Goal: Information Seeking & Learning: Learn about a topic

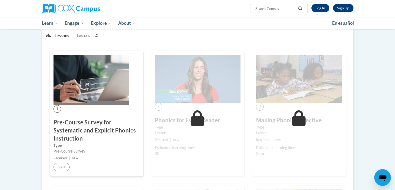
click at [81, 79] on img at bounding box center [91, 80] width 75 height 50
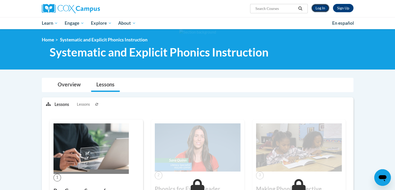
click at [324, 9] on link "Log In" at bounding box center [320, 8] width 18 height 8
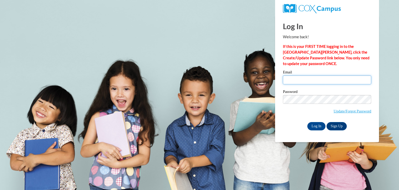
click at [314, 78] on input "Email" at bounding box center [327, 79] width 88 height 9
type input "Kwebb@ymcafoxcities.org"
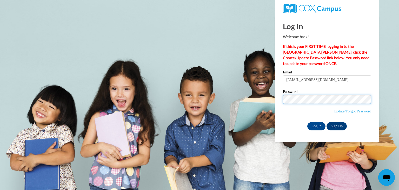
click at [307, 122] on input "Log In" at bounding box center [316, 126] width 18 height 8
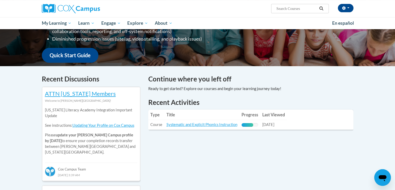
scroll to position [120, 0]
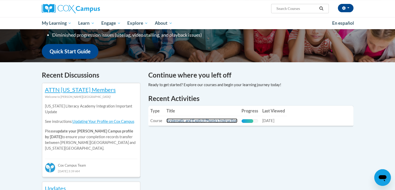
click at [226, 119] on link "Systematic and Explicit Phonics Instruction" at bounding box center [201, 120] width 71 height 4
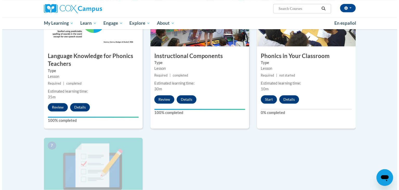
scroll to position [278, 0]
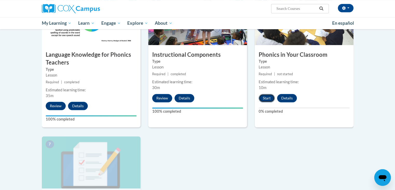
click at [263, 99] on button "Start" at bounding box center [267, 98] width 16 height 8
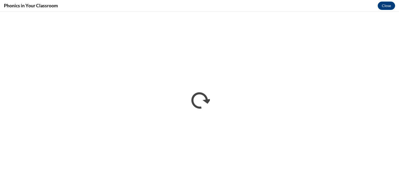
scroll to position [0, 0]
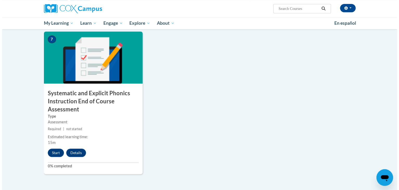
scroll to position [383, 0]
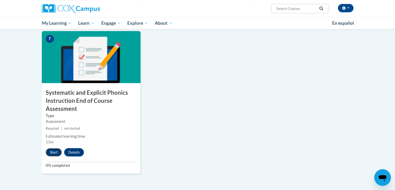
click at [51, 153] on button "Start" at bounding box center [54, 152] width 16 height 8
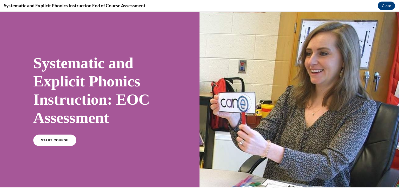
scroll to position [0, 0]
click at [52, 138] on span "START COURSE" at bounding box center [54, 140] width 29 height 4
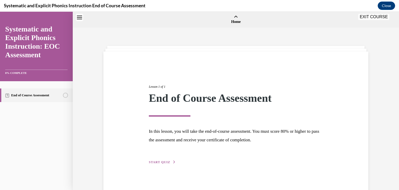
scroll to position [16, 0]
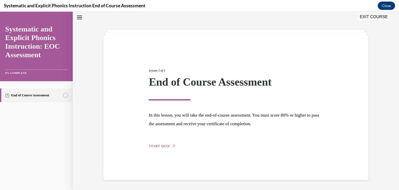
click at [152, 146] on span "START QUIZ" at bounding box center [159, 146] width 21 height 4
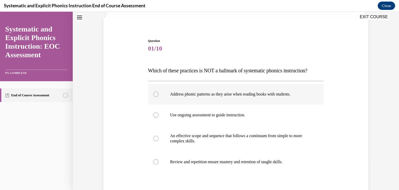
scroll to position [38, 0]
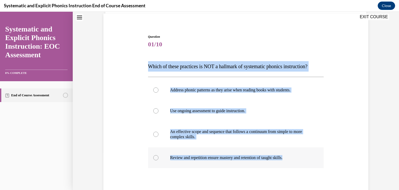
drag, startPoint x: 142, startPoint y: 63, endPoint x: 293, endPoint y: 155, distance: 176.9
click at [293, 155] on div "Question 01/10 Which of these practices is NOT a hallmark of systematic phonics…" at bounding box center [236, 125] width 268 height 213
copy div "Which of these practices is NOT a hallmark of systematic phonics instruction? A…"
click at [154, 157] on div at bounding box center [155, 157] width 5 height 5
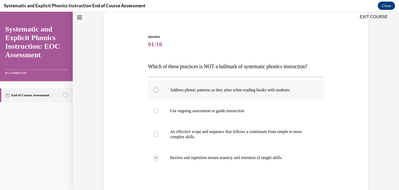
click at [156, 89] on div at bounding box center [155, 89] width 5 height 5
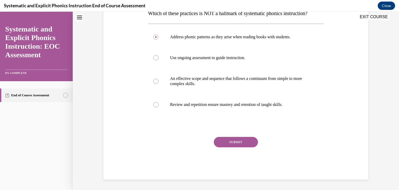
click at [233, 141] on button "SUBMIT" at bounding box center [236, 142] width 44 height 10
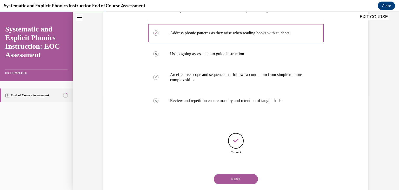
scroll to position [107, 0]
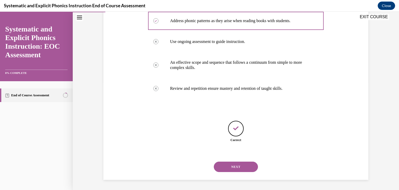
click at [232, 164] on button "NEXT" at bounding box center [236, 166] width 44 height 10
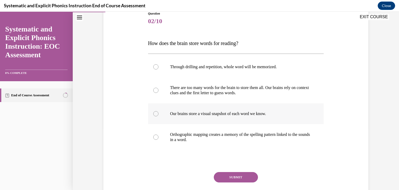
scroll to position [62, 0]
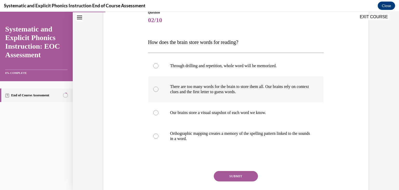
click at [153, 88] on div at bounding box center [155, 88] width 5 height 5
click at [153, 136] on div at bounding box center [155, 135] width 5 height 5
click at [228, 171] on button "SUBMIT" at bounding box center [236, 176] width 44 height 10
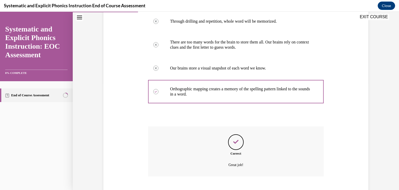
scroll to position [138, 0]
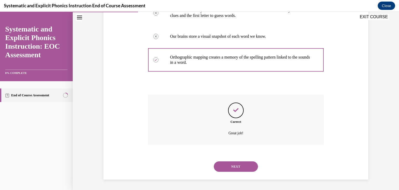
click at [229, 165] on button "NEXT" at bounding box center [236, 166] width 44 height 10
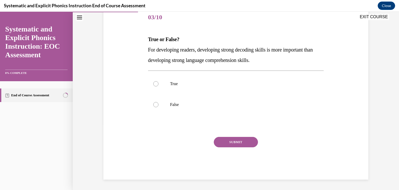
scroll to position [58, 0]
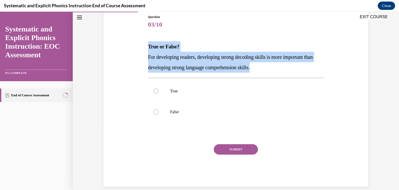
drag, startPoint x: 144, startPoint y: 41, endPoint x: 266, endPoint y: 70, distance: 125.7
click at [266, 70] on div "Question 03/10 True or False? For developing readers, developing strong decodin…" at bounding box center [236, 93] width 268 height 188
copy div "True or False? For developing readers, developing strong decoding skills is mor…"
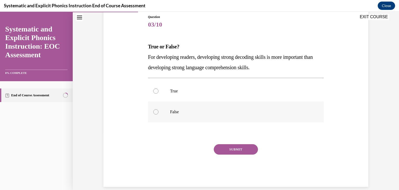
click at [153, 112] on div at bounding box center [155, 111] width 5 height 5
drag, startPoint x: 226, startPoint y: 150, endPoint x: 214, endPoint y: 148, distance: 12.2
click at [214, 148] on button "SUBMIT" at bounding box center [236, 149] width 44 height 10
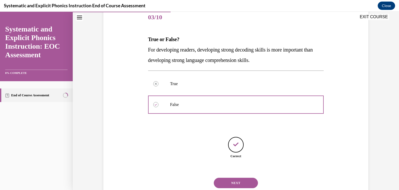
scroll to position [81, 0]
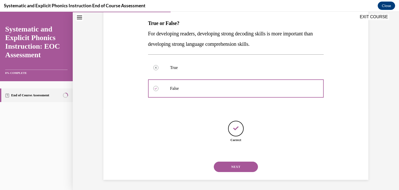
click at [238, 164] on button "NEXT" at bounding box center [236, 166] width 44 height 10
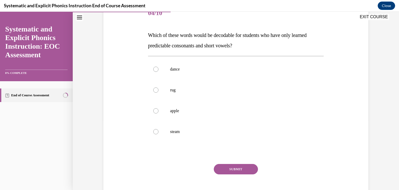
scroll to position [69, 0]
click at [154, 91] on div at bounding box center [155, 90] width 5 height 5
click at [154, 132] on div at bounding box center [155, 131] width 5 height 5
click at [153, 92] on div at bounding box center [155, 90] width 5 height 5
click at [224, 170] on button "SUBMIT" at bounding box center [236, 169] width 44 height 10
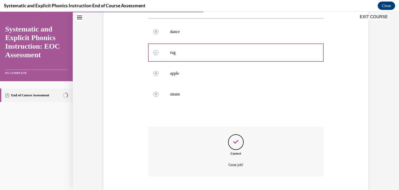
scroll to position [138, 0]
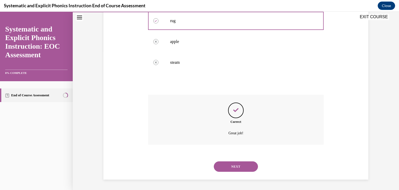
click at [224, 170] on button "NEXT" at bounding box center [236, 166] width 44 height 10
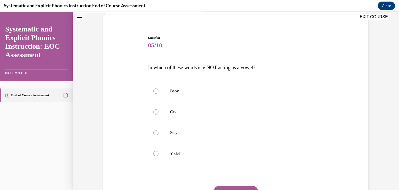
scroll to position [38, 0]
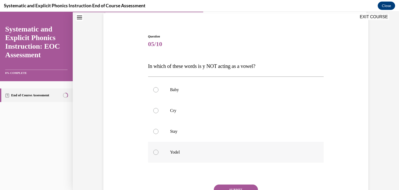
click at [153, 152] on div at bounding box center [155, 151] width 5 height 5
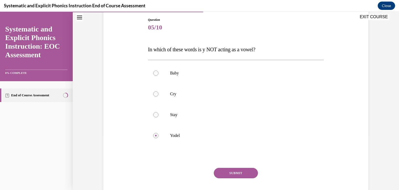
click at [229, 176] on button "SUBMIT" at bounding box center [236, 173] width 44 height 10
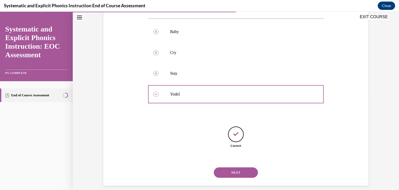
scroll to position [102, 0]
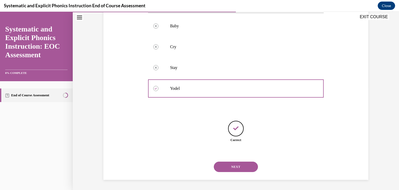
click at [231, 169] on button "NEXT" at bounding box center [236, 166] width 44 height 10
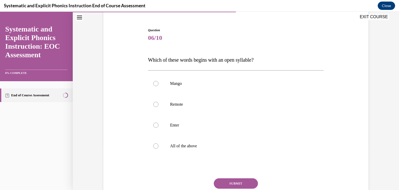
scroll to position [45, 0]
click at [153, 104] on div at bounding box center [155, 103] width 5 height 5
click at [229, 181] on button "SUBMIT" at bounding box center [236, 183] width 44 height 10
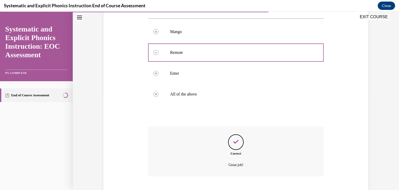
scroll to position [128, 0]
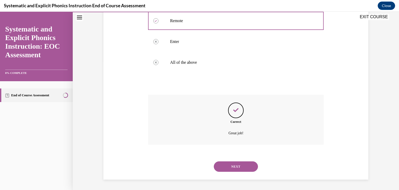
click at [230, 170] on button "NEXT" at bounding box center [236, 166] width 44 height 10
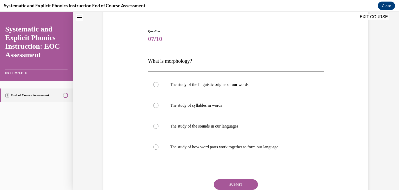
scroll to position [44, 0]
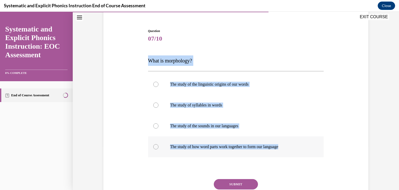
drag, startPoint x: 145, startPoint y: 58, endPoint x: 288, endPoint y: 145, distance: 168.1
click at [288, 145] on div "Question 07/10 What is morphology? The study of the linguistic origins of our w…" at bounding box center [236, 121] width 178 height 200
copy div "What is morphology? The study of the linguistic origins of our words The study …"
click at [154, 146] on div at bounding box center [155, 146] width 5 height 5
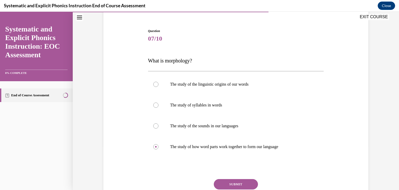
click at [232, 182] on button "SUBMIT" at bounding box center [236, 184] width 44 height 10
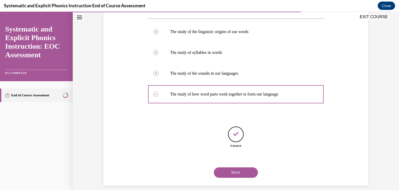
scroll to position [102, 0]
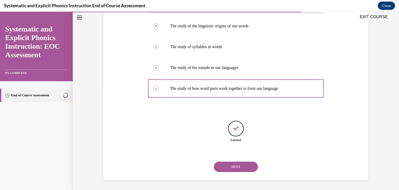
click at [245, 164] on button "NEXT" at bounding box center [236, 166] width 44 height 10
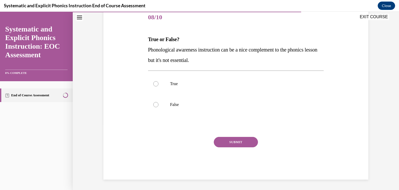
scroll to position [58, 0]
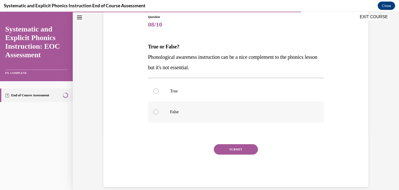
click at [155, 110] on div at bounding box center [155, 111] width 5 height 5
click at [227, 150] on button "SUBMIT" at bounding box center [236, 149] width 44 height 10
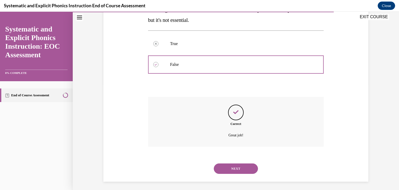
scroll to position [107, 0]
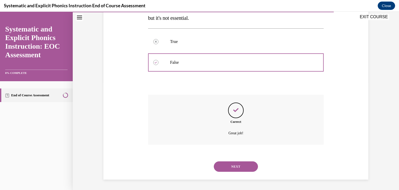
click at [237, 164] on button "NEXT" at bounding box center [236, 166] width 44 height 10
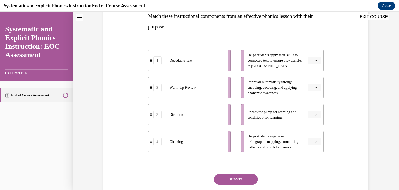
scroll to position [88, 0]
click at [316, 63] on button "button" at bounding box center [314, 61] width 13 height 8
click at [312, 115] on div "4" at bounding box center [311, 114] width 13 height 10
click at [315, 116] on icon "button" at bounding box center [316, 114] width 3 height 3
click at [311, 144] on div "2" at bounding box center [311, 147] width 13 height 10
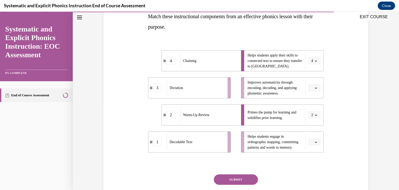
click at [314, 62] on button "4" at bounding box center [314, 61] width 13 height 8
click at [312, 81] on div "1" at bounding box center [310, 82] width 13 height 10
click at [315, 141] on icon "button" at bounding box center [316, 142] width 3 height 3
click at [313, 127] on div "4" at bounding box center [311, 130] width 13 height 10
click at [315, 89] on icon "button" at bounding box center [316, 87] width 3 height 3
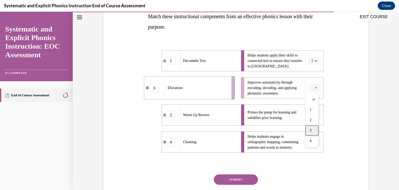
click at [315, 129] on div "3" at bounding box center [311, 130] width 13 height 10
click at [242, 182] on button "SUBMIT" at bounding box center [236, 179] width 44 height 10
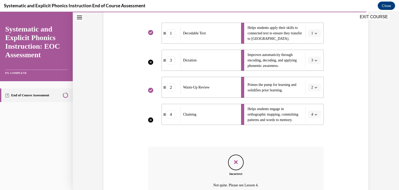
scroll to position [167, 0]
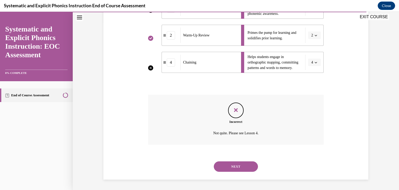
click at [244, 165] on button "NEXT" at bounding box center [236, 166] width 44 height 10
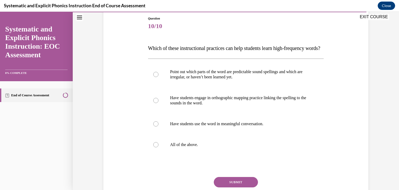
scroll to position [56, 0]
click at [153, 147] on div at bounding box center [155, 144] width 5 height 5
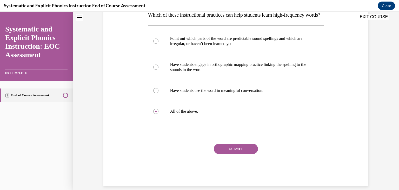
click at [232, 154] on button "SUBMIT" at bounding box center [236, 148] width 44 height 10
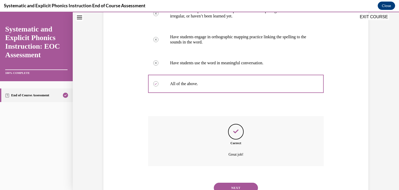
scroll to position [149, 0]
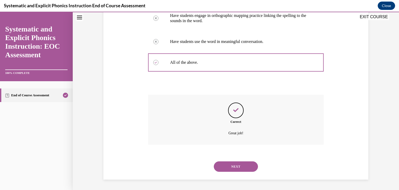
click at [232, 169] on button "NEXT" at bounding box center [236, 166] width 44 height 10
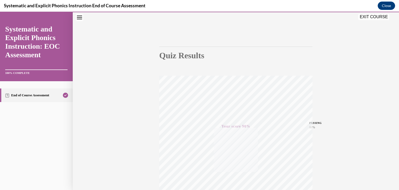
scroll to position [21, 0]
click at [373, 16] on button "EXIT COURSE" at bounding box center [373, 17] width 31 height 6
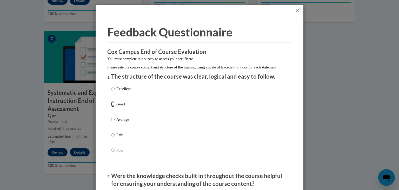
click at [111, 107] on input "Good" at bounding box center [112, 104] width 3 height 6
radio input "true"
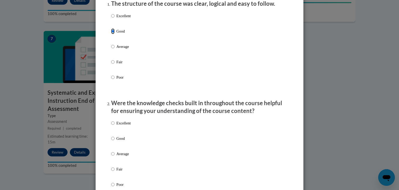
scroll to position [74, 0]
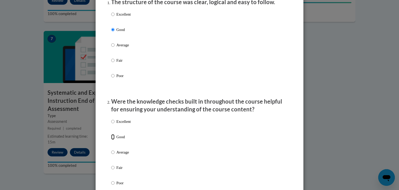
click at [111, 139] on input "Good" at bounding box center [112, 137] width 3 height 6
radio input "true"
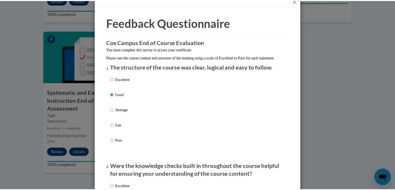
scroll to position [0, 0]
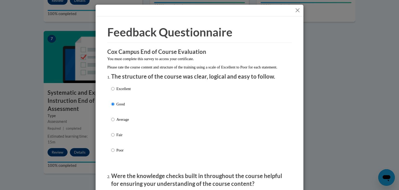
click at [296, 8] on button "Close" at bounding box center [297, 10] width 6 height 6
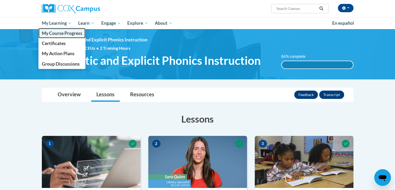
click at [67, 35] on span "My Course Progress" at bounding box center [62, 32] width 41 height 5
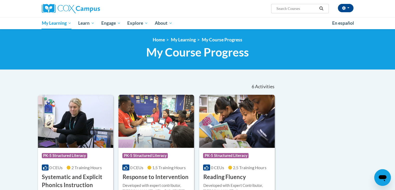
scroll to position [33, 0]
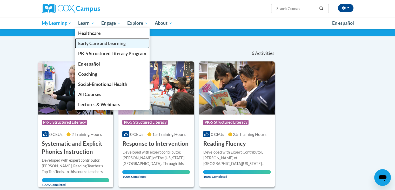
click at [94, 43] on span "Early Care and Learning" at bounding box center [102, 43] width 48 height 5
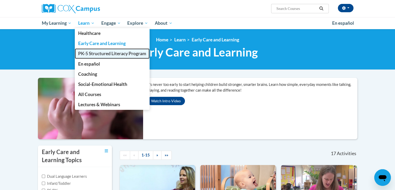
click at [98, 55] on span "PK-5 Structured Literacy Program" at bounding box center [112, 53] width 68 height 5
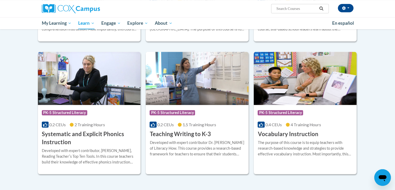
scroll to position [537, 0]
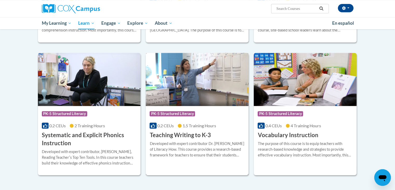
click at [200, 151] on div "Developed with expert contributor [PERSON_NAME] of Literacy How. This course pr…" at bounding box center [197, 149] width 95 height 17
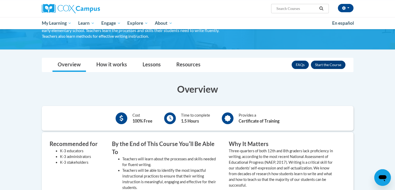
scroll to position [53, 0]
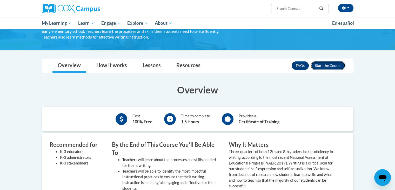
click at [313, 68] on button "Enroll" at bounding box center [328, 65] width 35 height 8
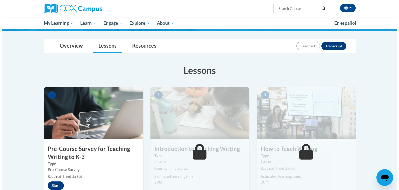
scroll to position [49, 0]
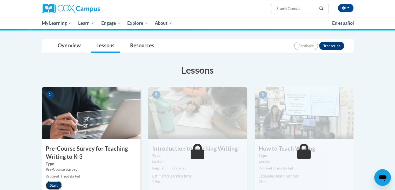
click at [51, 182] on button "Start" at bounding box center [54, 185] width 16 height 8
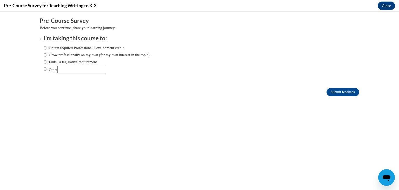
scroll to position [0, 0]
click at [44, 48] on input "Obtain required Professional Development credit." at bounding box center [45, 48] width 3 height 6
radio input "true"
click at [326, 93] on input "Submit feedback" at bounding box center [342, 92] width 33 height 8
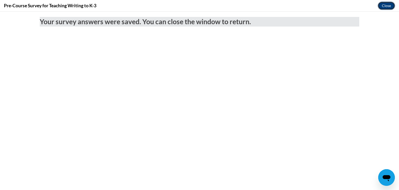
click at [389, 6] on button "Close" at bounding box center [386, 6] width 17 height 8
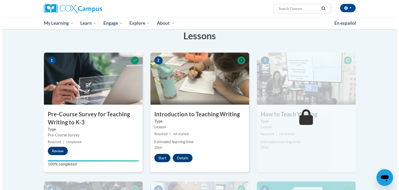
scroll to position [89, 0]
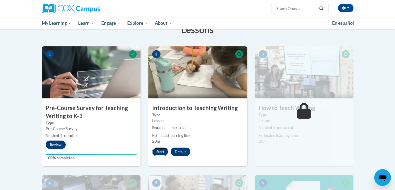
click at [162, 150] on button "Start" at bounding box center [160, 151] width 16 height 8
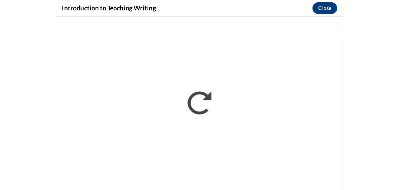
scroll to position [91, 0]
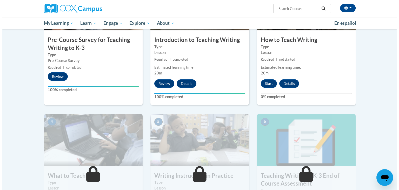
scroll to position [162, 0]
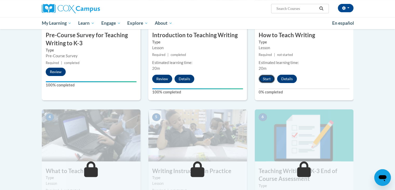
click at [268, 77] on button "Start" at bounding box center [267, 79] width 16 height 8
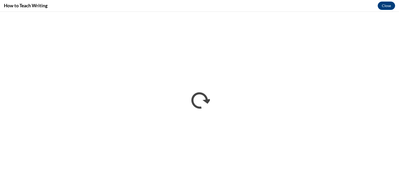
scroll to position [0, 0]
